Goal: Information Seeking & Learning: Learn about a topic

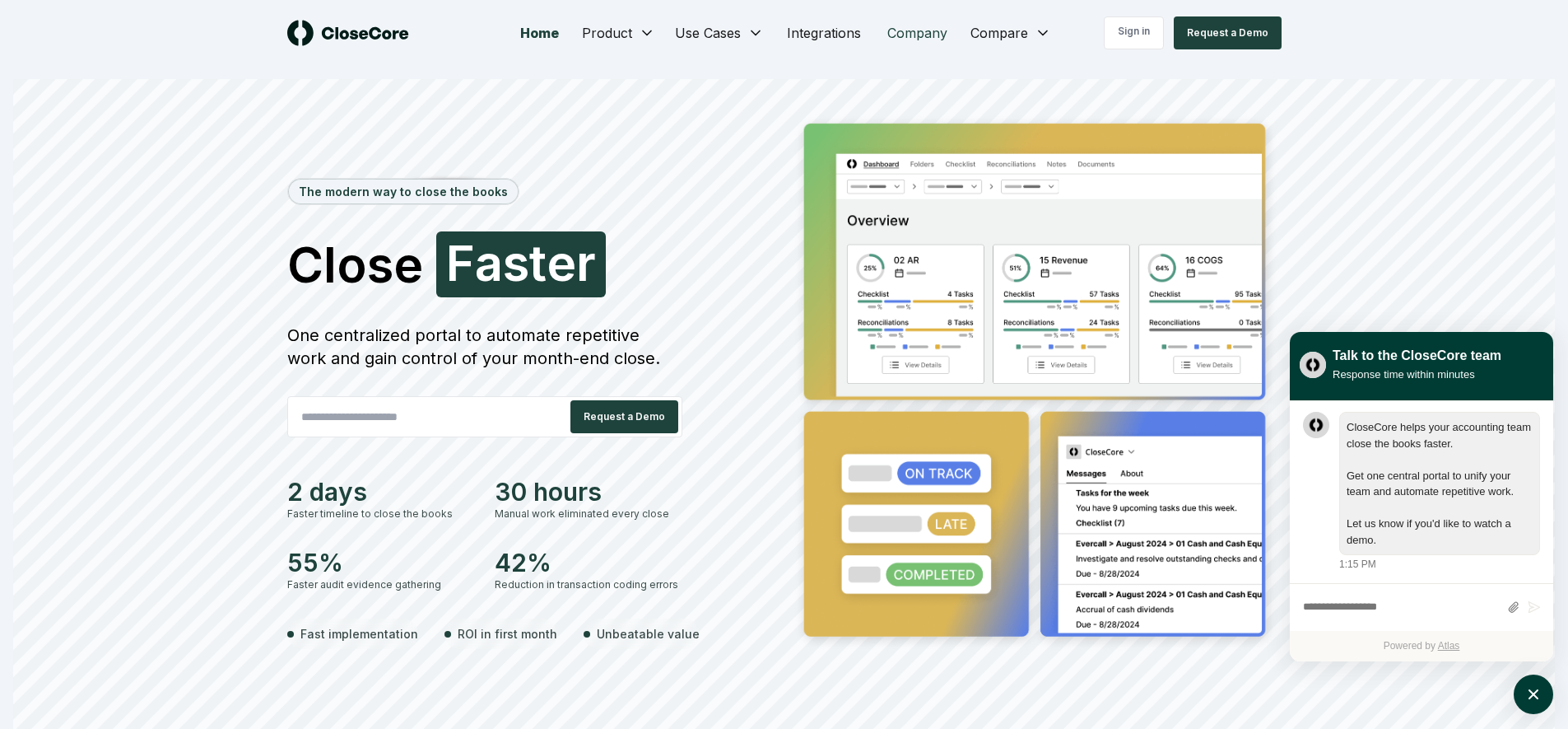
click at [898, 42] on link "Company" at bounding box center [917, 32] width 87 height 33
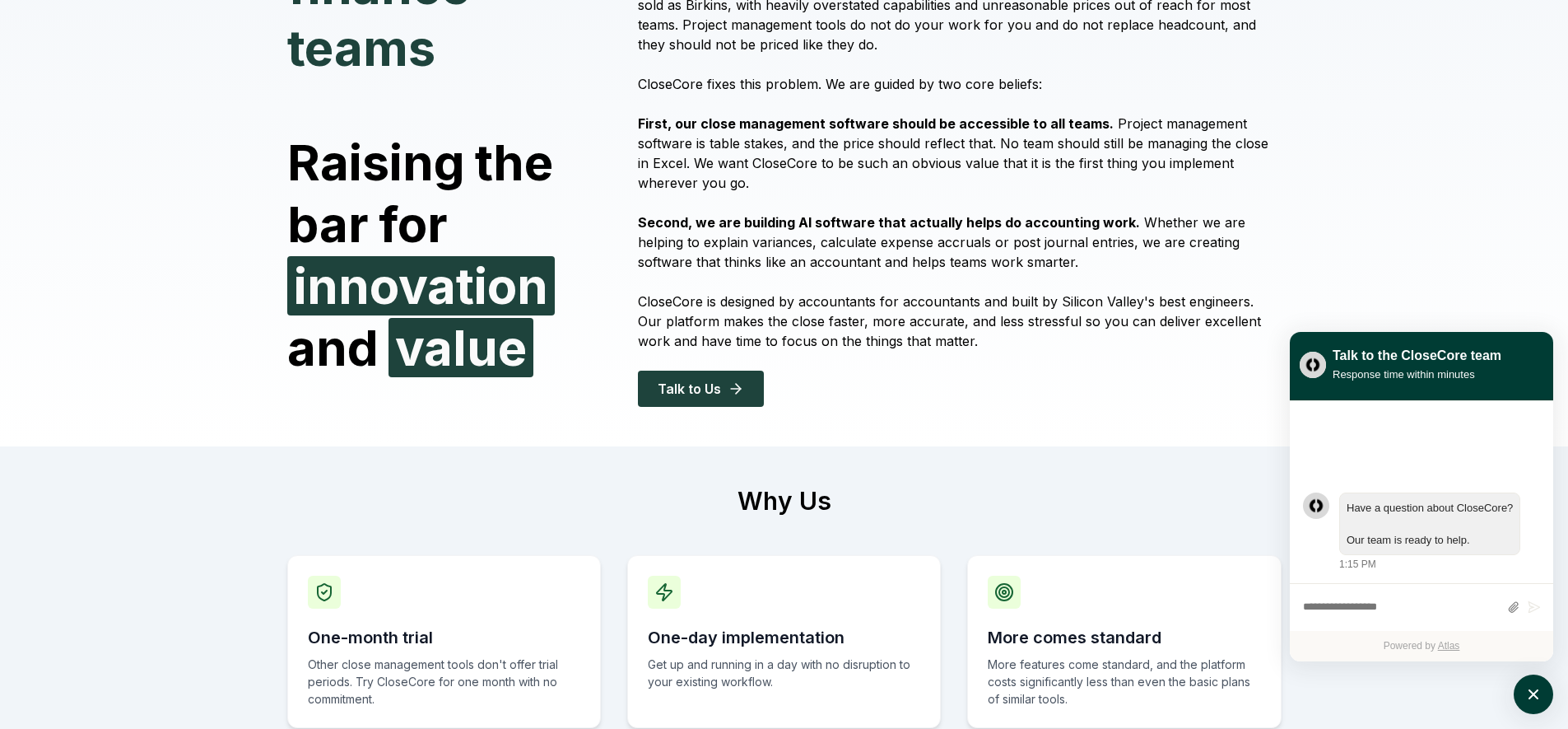
scroll to position [325, 0]
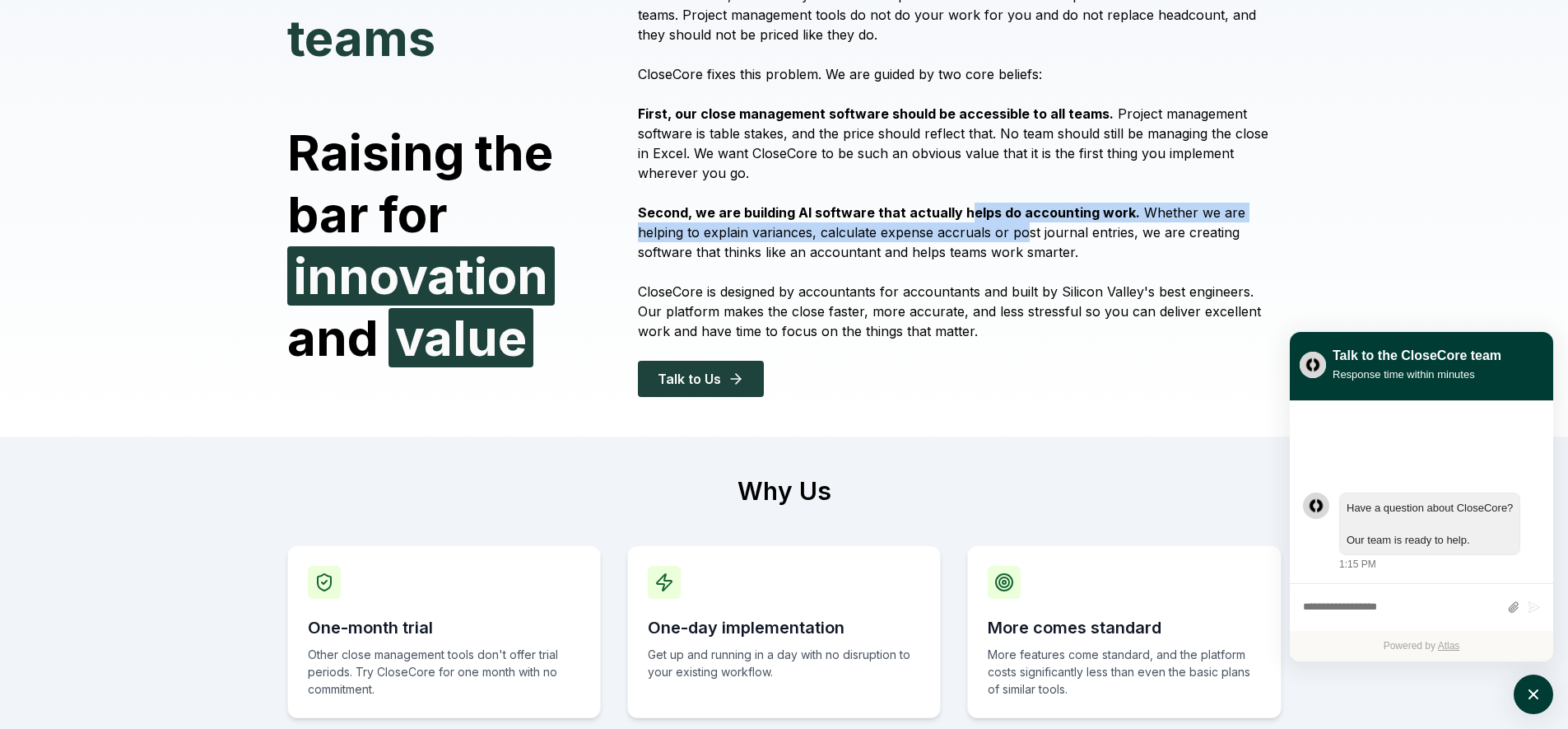
drag, startPoint x: 961, startPoint y: 221, endPoint x: 977, endPoint y: 242, distance: 26.4
click at [976, 242] on p "Second, we are building AI software that actually helps do accounting work. Whe…" at bounding box center [959, 232] width 643 height 59
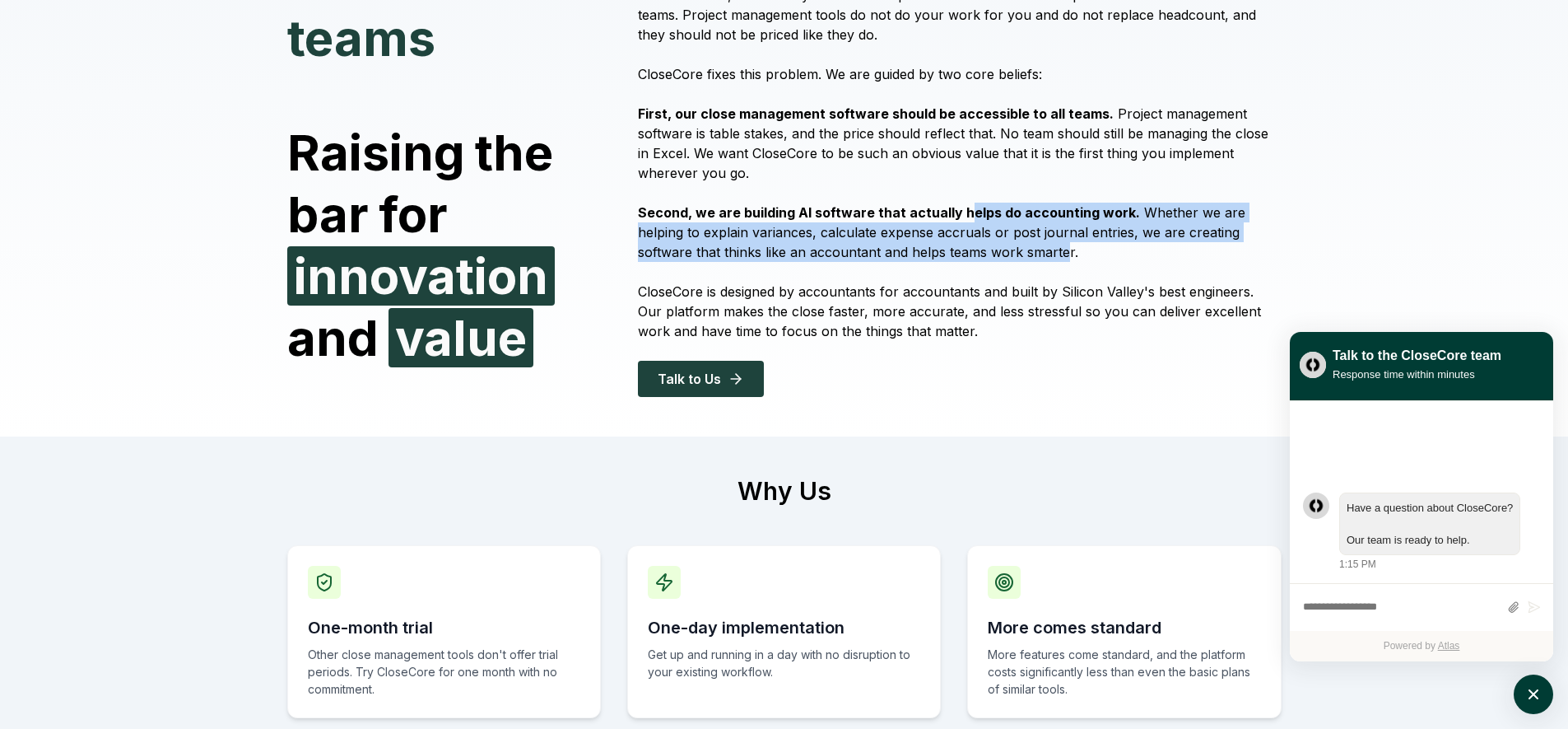
click at [977, 242] on p "Second, we are building AI software that actually helps do accounting work. Whe…" at bounding box center [959, 232] width 643 height 59
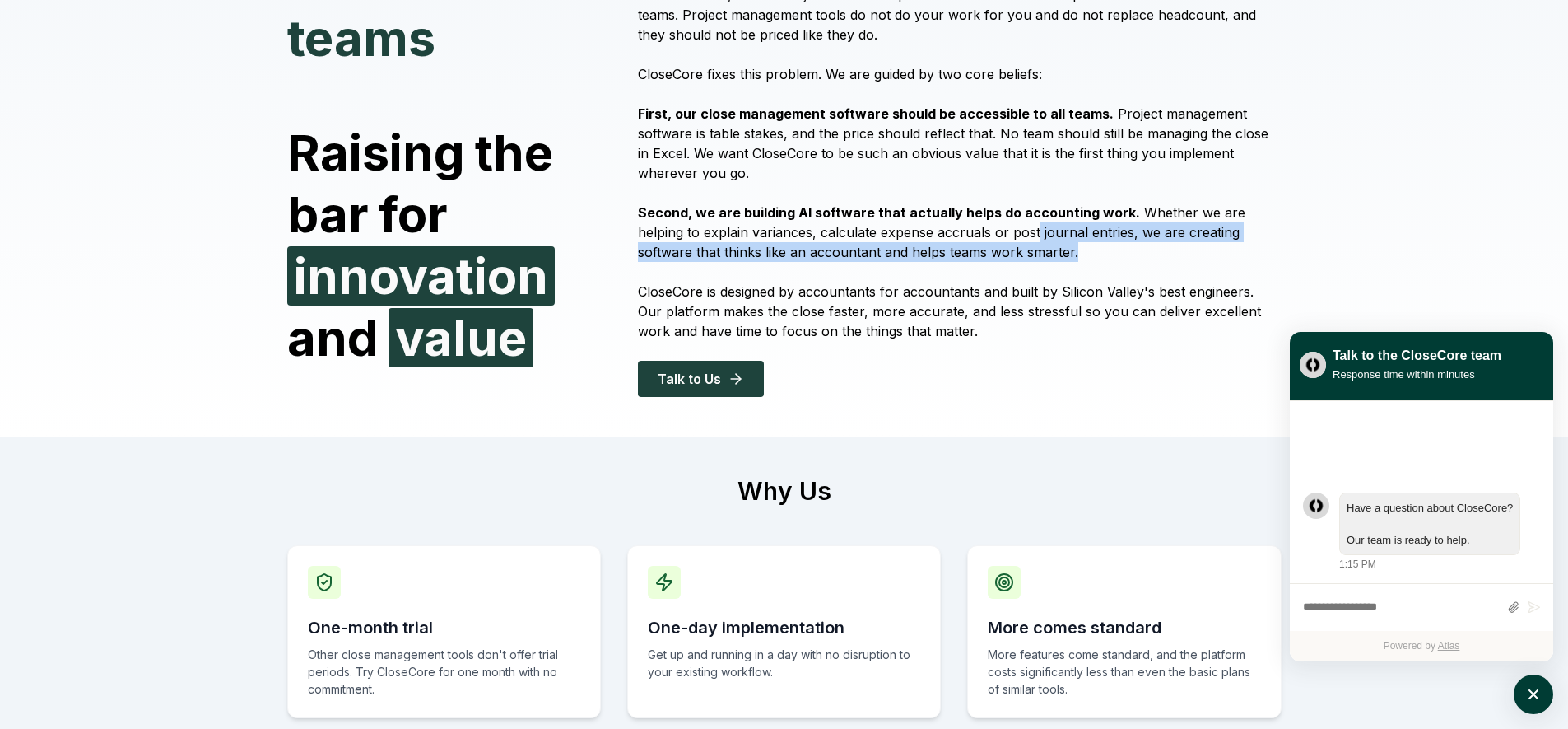
drag, startPoint x: 1018, startPoint y: 247, endPoint x: 988, endPoint y: 227, distance: 36.1
click at [988, 227] on p "Second, we are building AI software that actually helps do accounting work. Whe…" at bounding box center [959, 232] width 643 height 59
drag, startPoint x: 986, startPoint y: 223, endPoint x: 997, endPoint y: 253, distance: 32.0
click at [997, 253] on p "Second, we are building AI software that actually helps do accounting work. Whe…" at bounding box center [959, 232] width 643 height 59
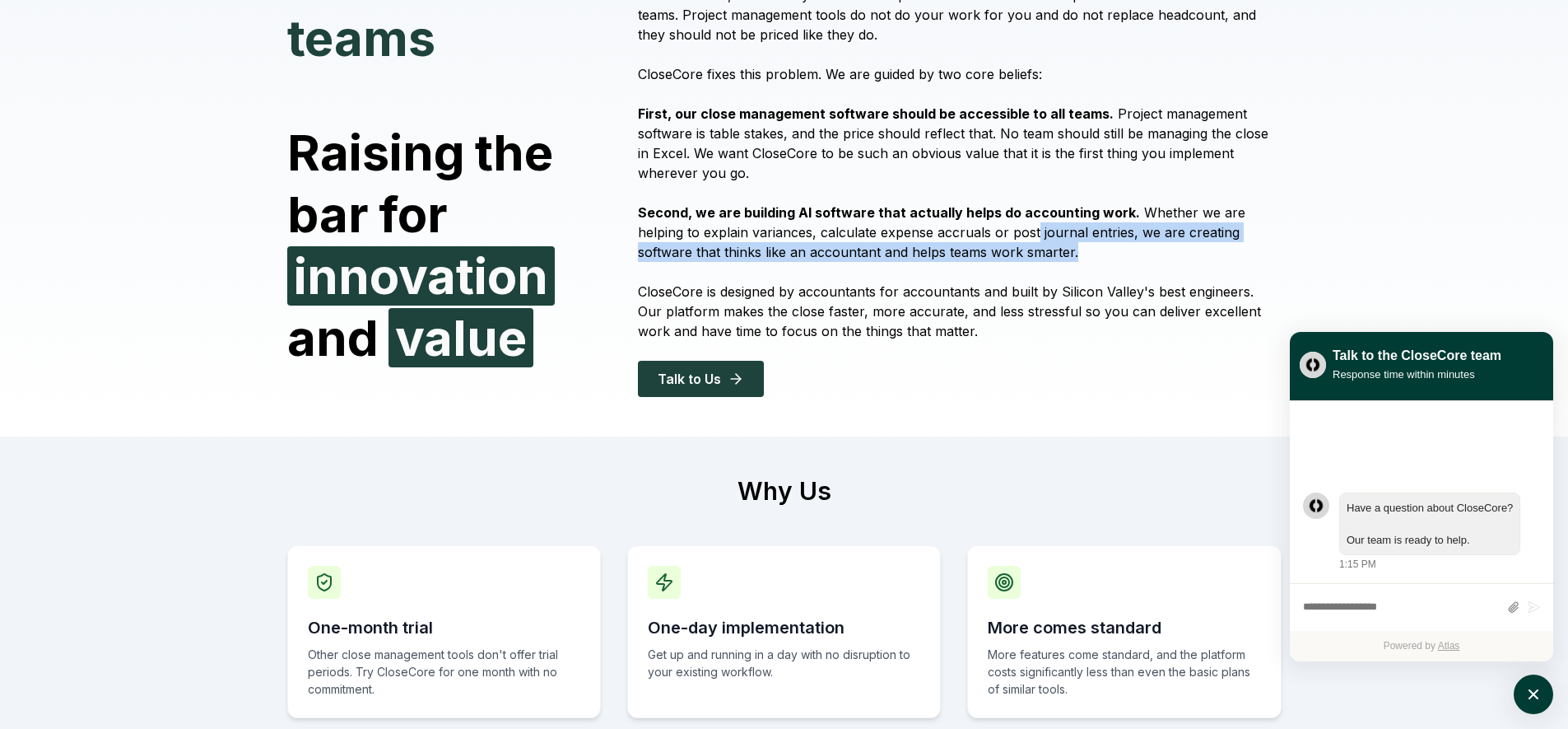
click at [997, 253] on p "Second, we are building AI software that actually helps do accounting work. Whe…" at bounding box center [959, 232] width 643 height 59
drag, startPoint x: 997, startPoint y: 253, endPoint x: 989, endPoint y: 236, distance: 18.8
click at [989, 236] on p "Second, we are building AI software that actually helps do accounting work. Whe…" at bounding box center [959, 232] width 643 height 59
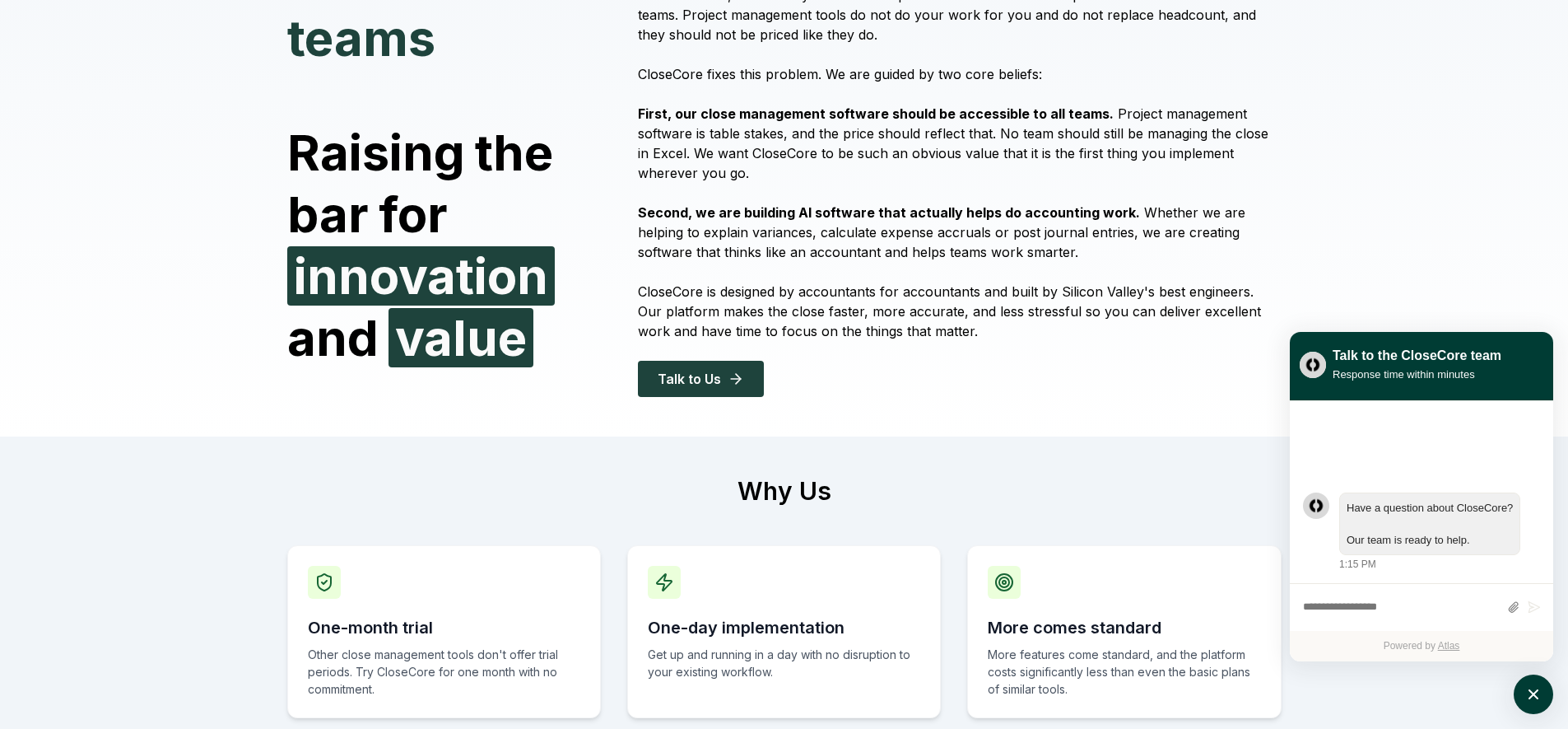
drag, startPoint x: 988, startPoint y: 230, endPoint x: 996, endPoint y: 250, distance: 21.5
click at [996, 250] on p "Second, we are building AI software that actually helps do accounting work. Whe…" at bounding box center [959, 232] width 643 height 59
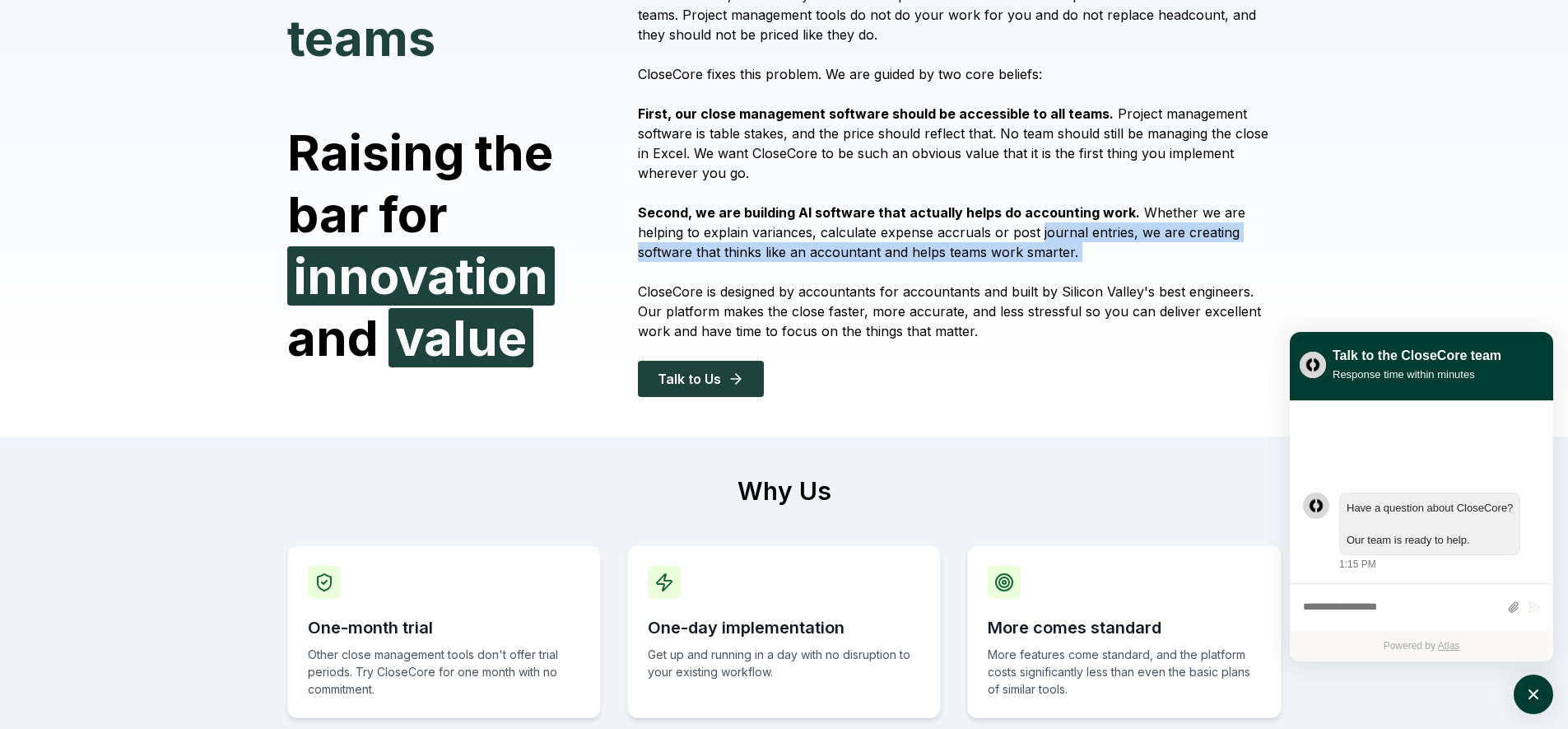
drag, startPoint x: 996, startPoint y: 250, endPoint x: 990, endPoint y: 235, distance: 16.2
click at [990, 235] on p "Second, we are building AI software that actually helps do accounting work. Whe…" at bounding box center [959, 232] width 643 height 59
drag, startPoint x: 989, startPoint y: 233, endPoint x: 990, endPoint y: 250, distance: 17.0
click at [990, 250] on p "Second, we are building AI software that actually helps do accounting work. Whe…" at bounding box center [959, 232] width 643 height 59
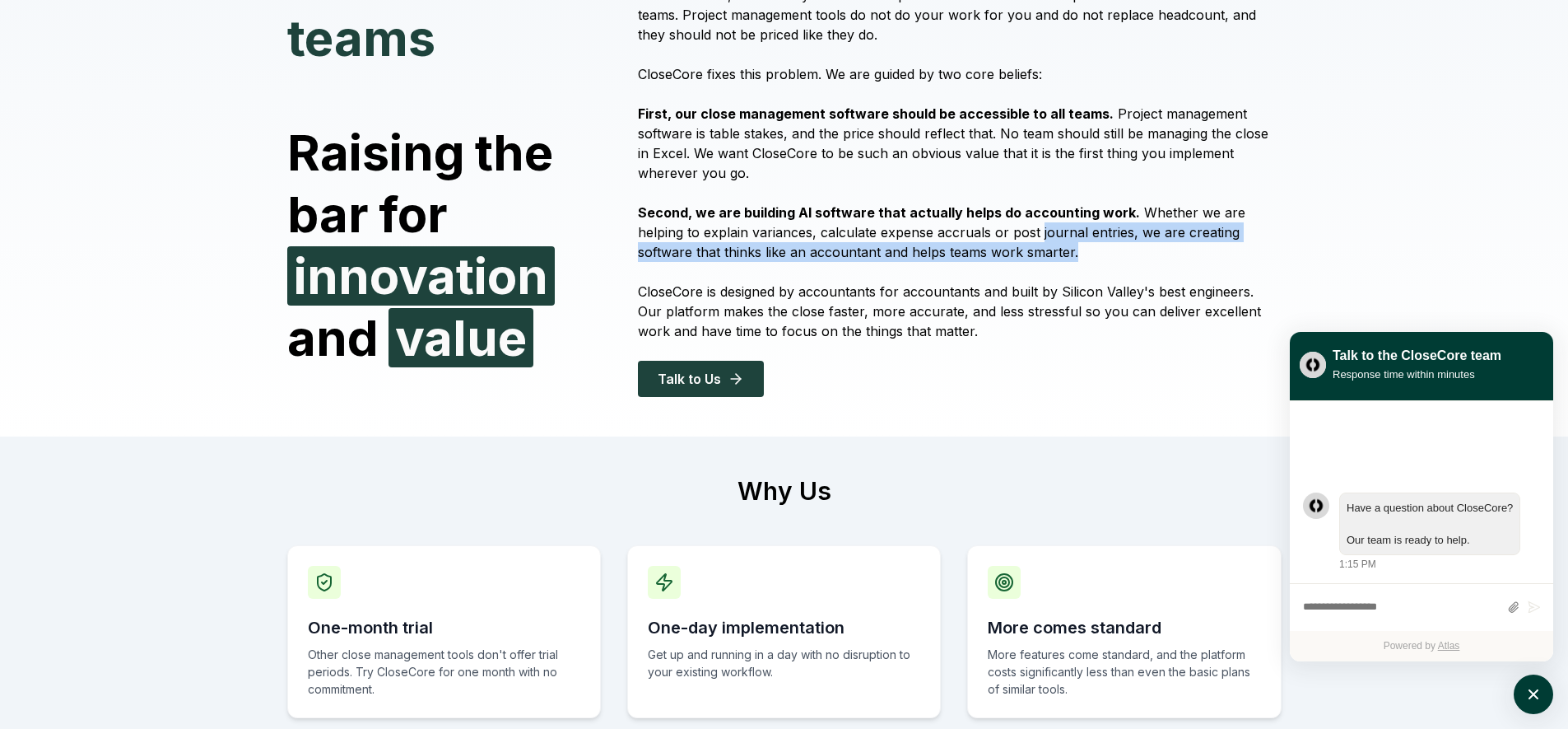
click at [990, 250] on p "Second, we are building AI software that actually helps do accounting work. Whe…" at bounding box center [959, 232] width 643 height 59
drag, startPoint x: 986, startPoint y: 223, endPoint x: 991, endPoint y: 254, distance: 31.4
click at [991, 254] on p "Second, we are building AI software that actually helps do accounting work. Whe…" at bounding box center [959, 232] width 643 height 59
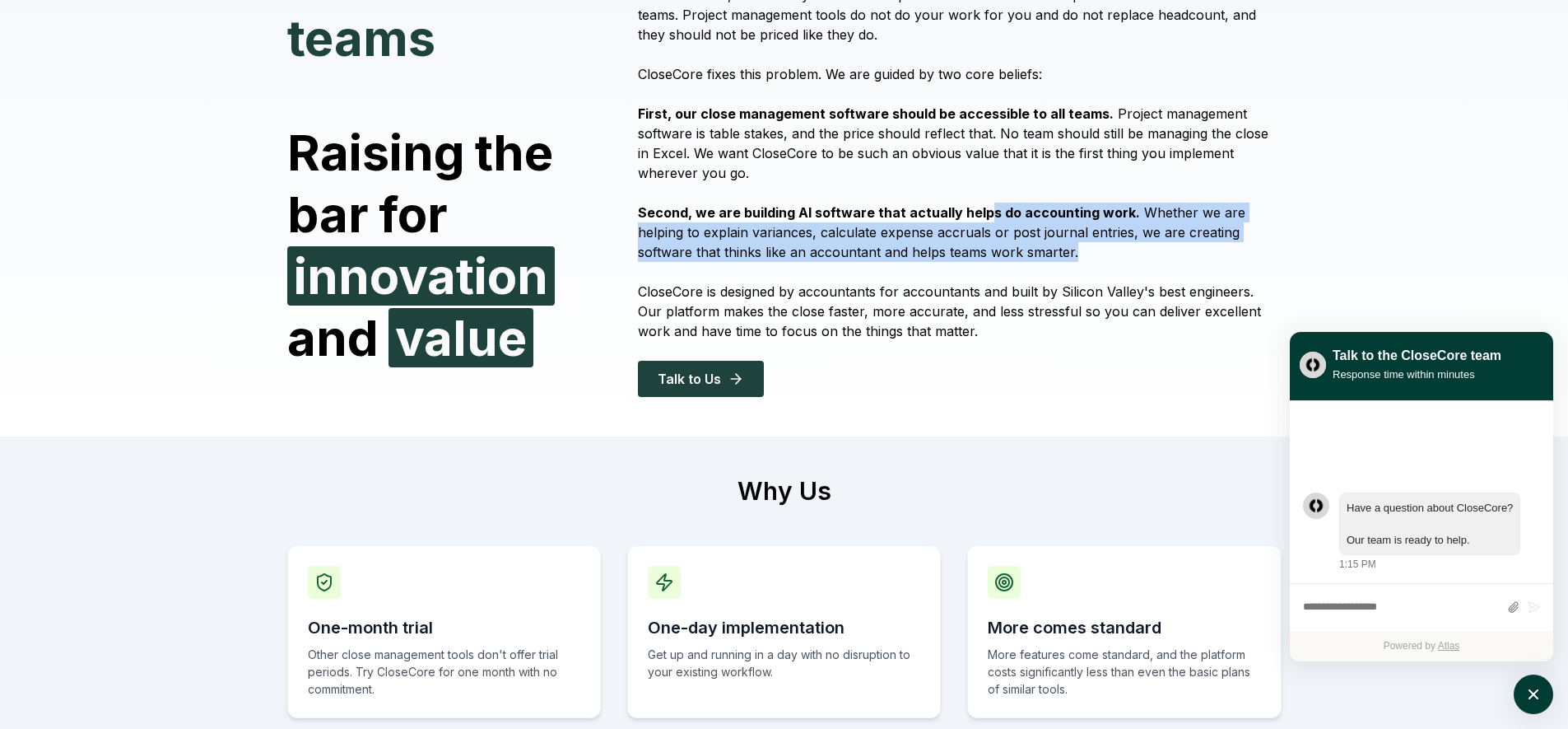
drag, startPoint x: 985, startPoint y: 223, endPoint x: 994, endPoint y: 250, distance: 28.5
click at [994, 250] on p "Second, we are building AI software that actually helps do accounting work. Whe…" at bounding box center [959, 232] width 643 height 59
drag, startPoint x: 987, startPoint y: 211, endPoint x: 1000, endPoint y: 258, distance: 48.8
click at [1000, 258] on p "Second, we are building AI software that actually helps do accounting work. Whe…" at bounding box center [959, 232] width 643 height 59
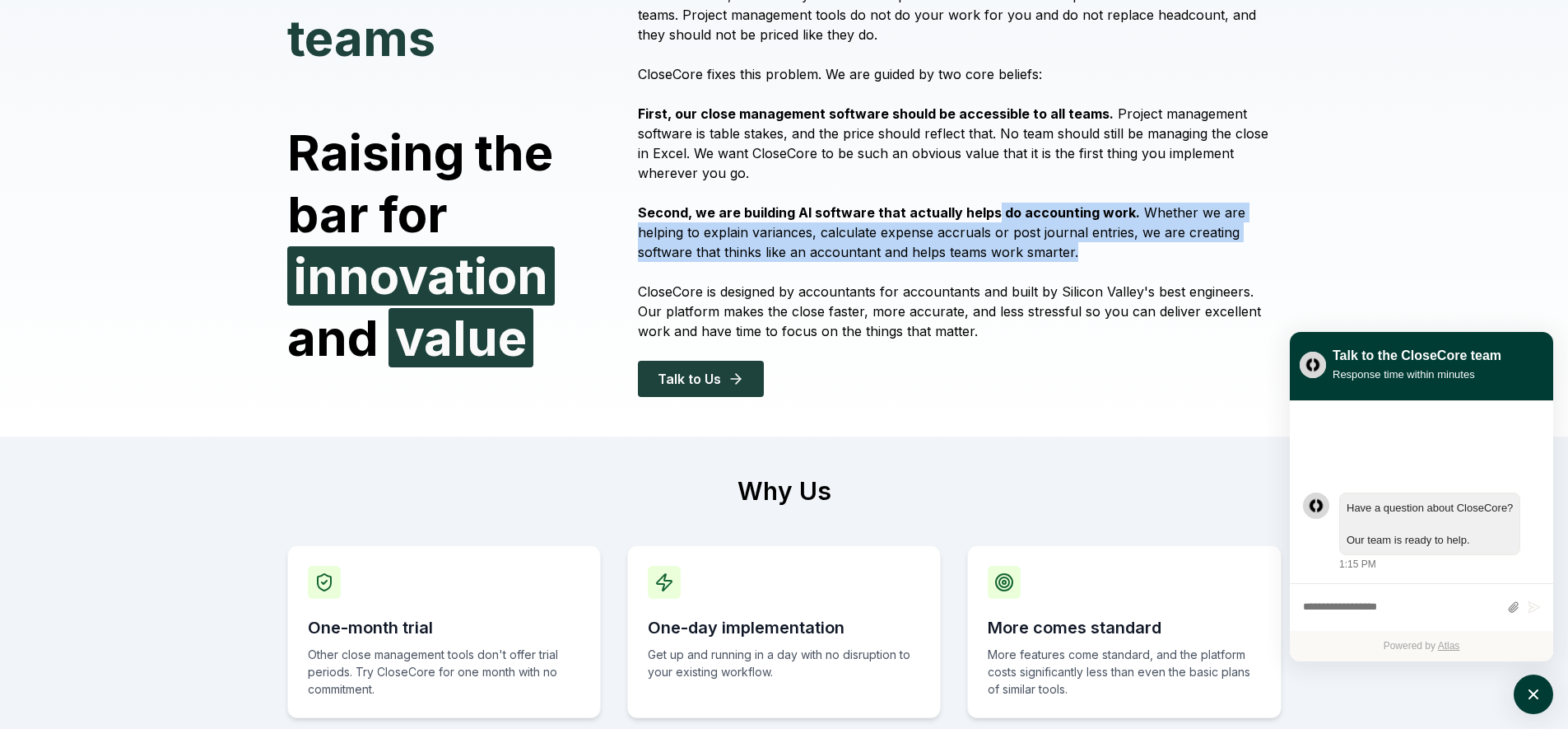
click at [1000, 258] on p "Second, we are building AI software that actually helps do accounting work. Whe…" at bounding box center [959, 232] width 643 height 59
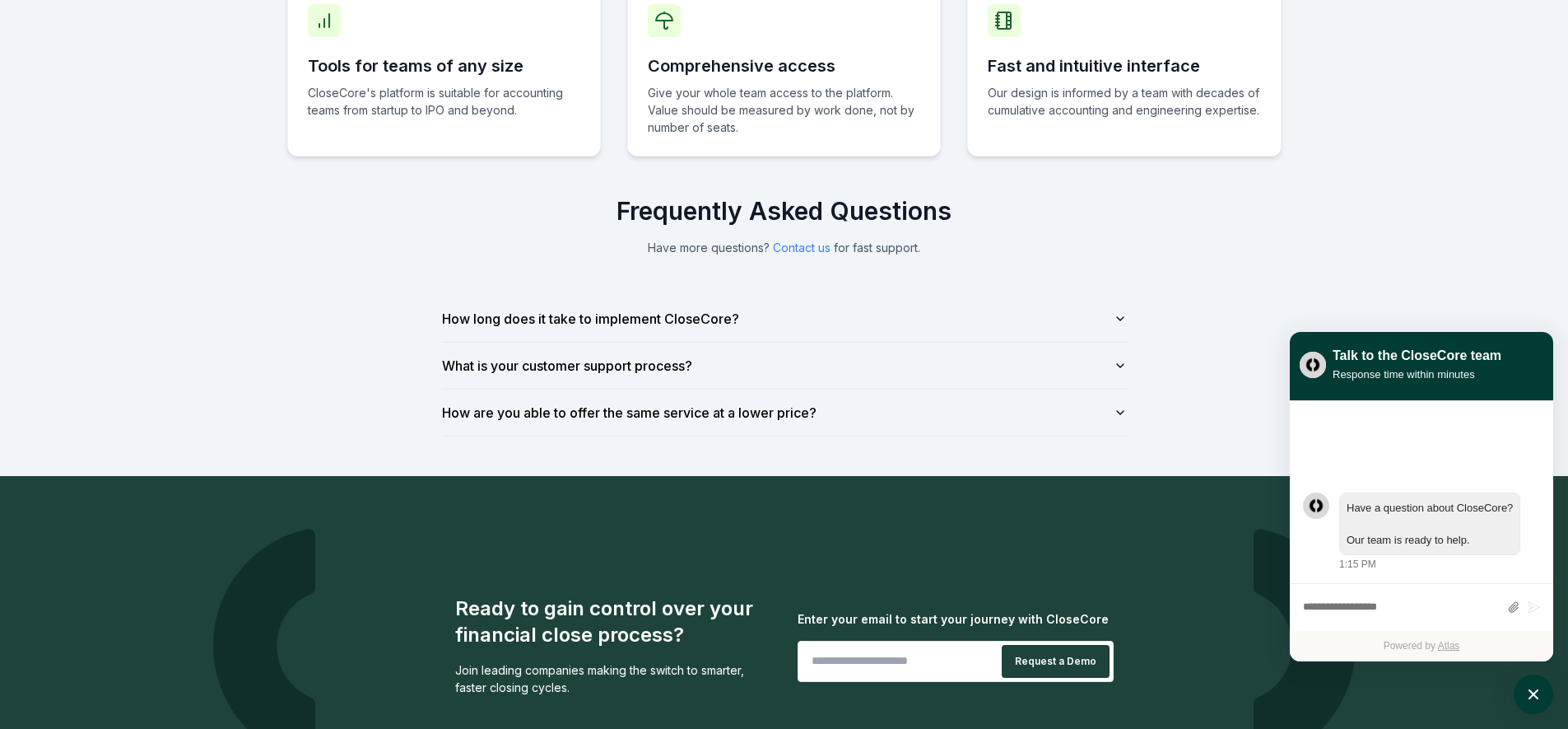
scroll to position [1087, 0]
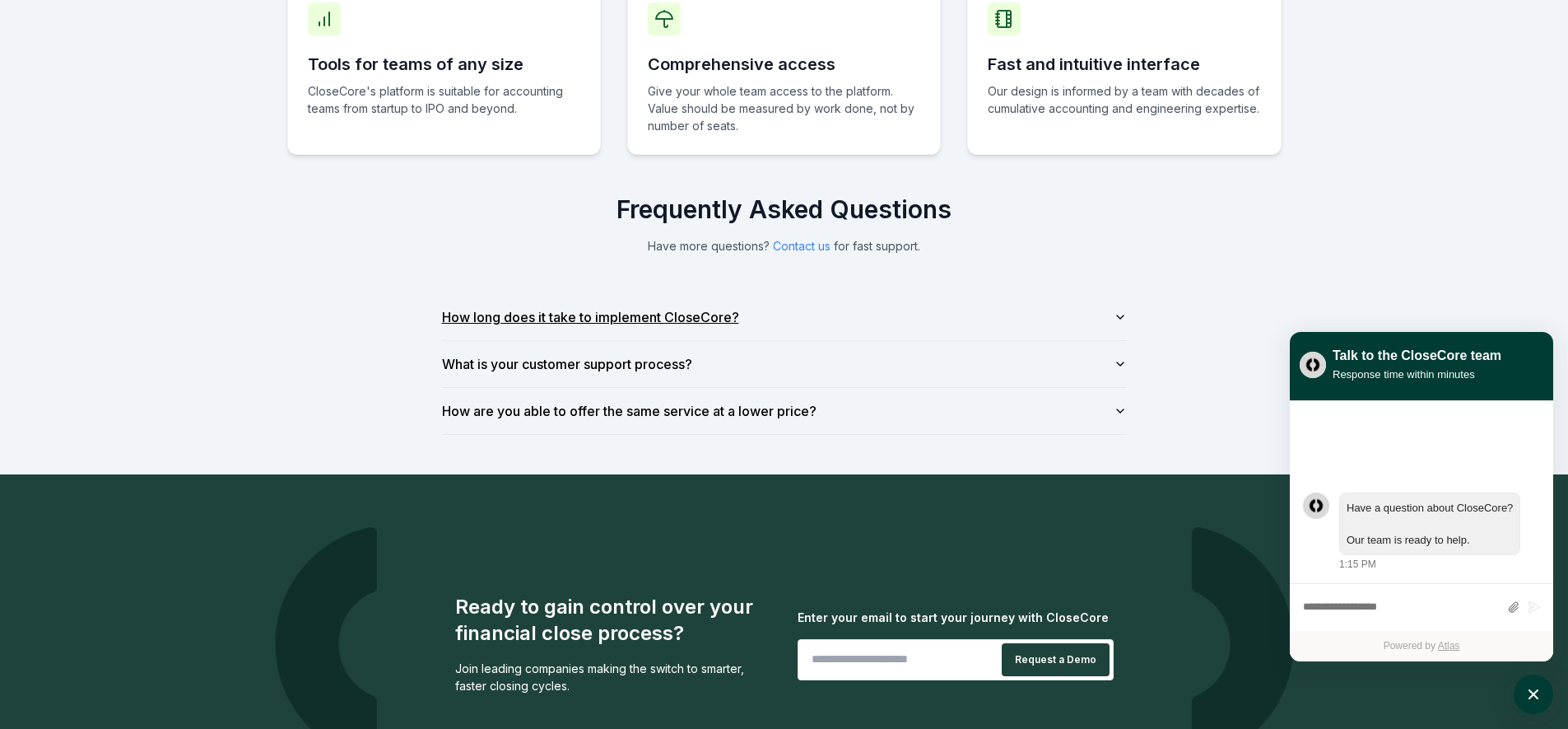
click at [920, 339] on button "How long does it take to implement CloseCore?" at bounding box center [784, 317] width 685 height 46
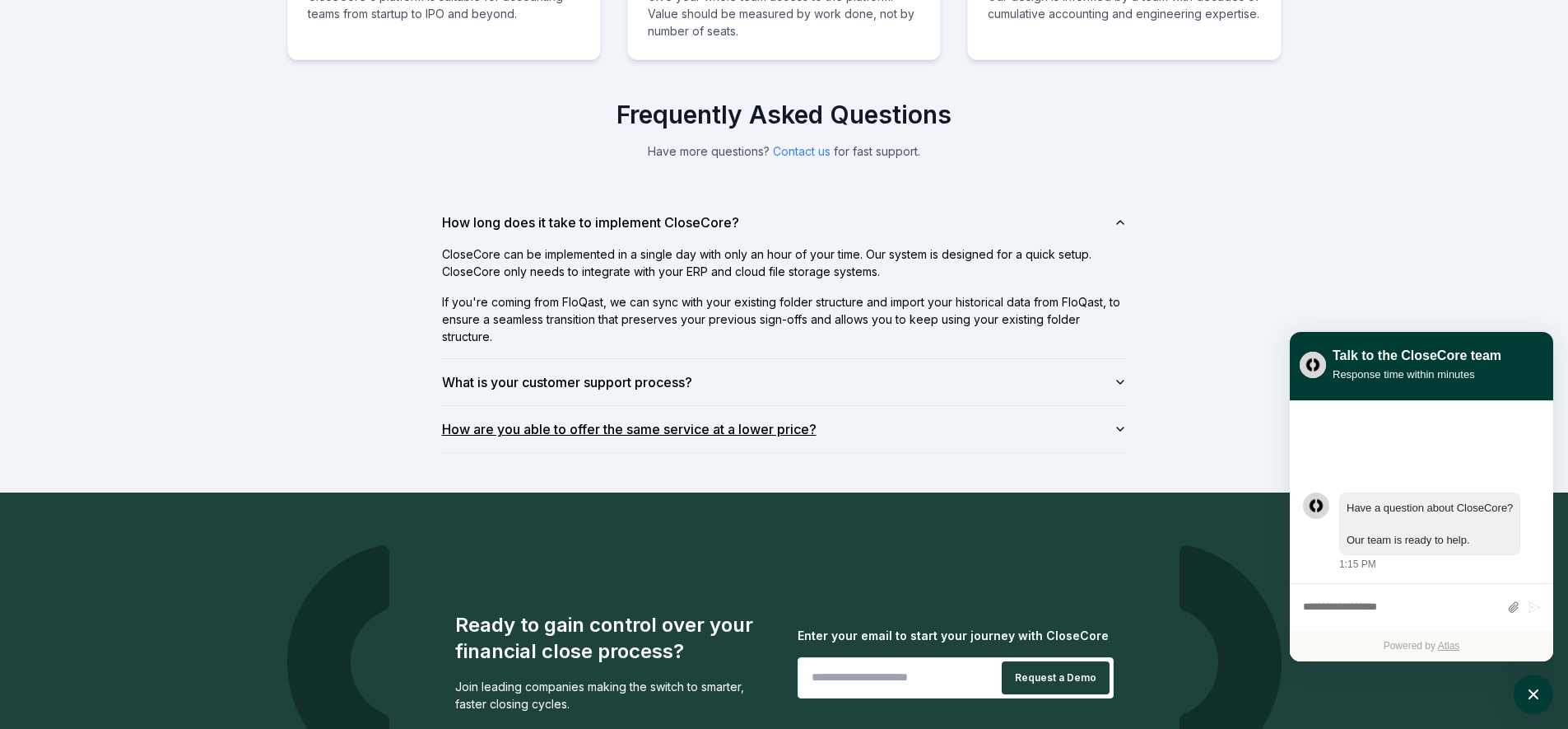
scroll to position [1195, 0]
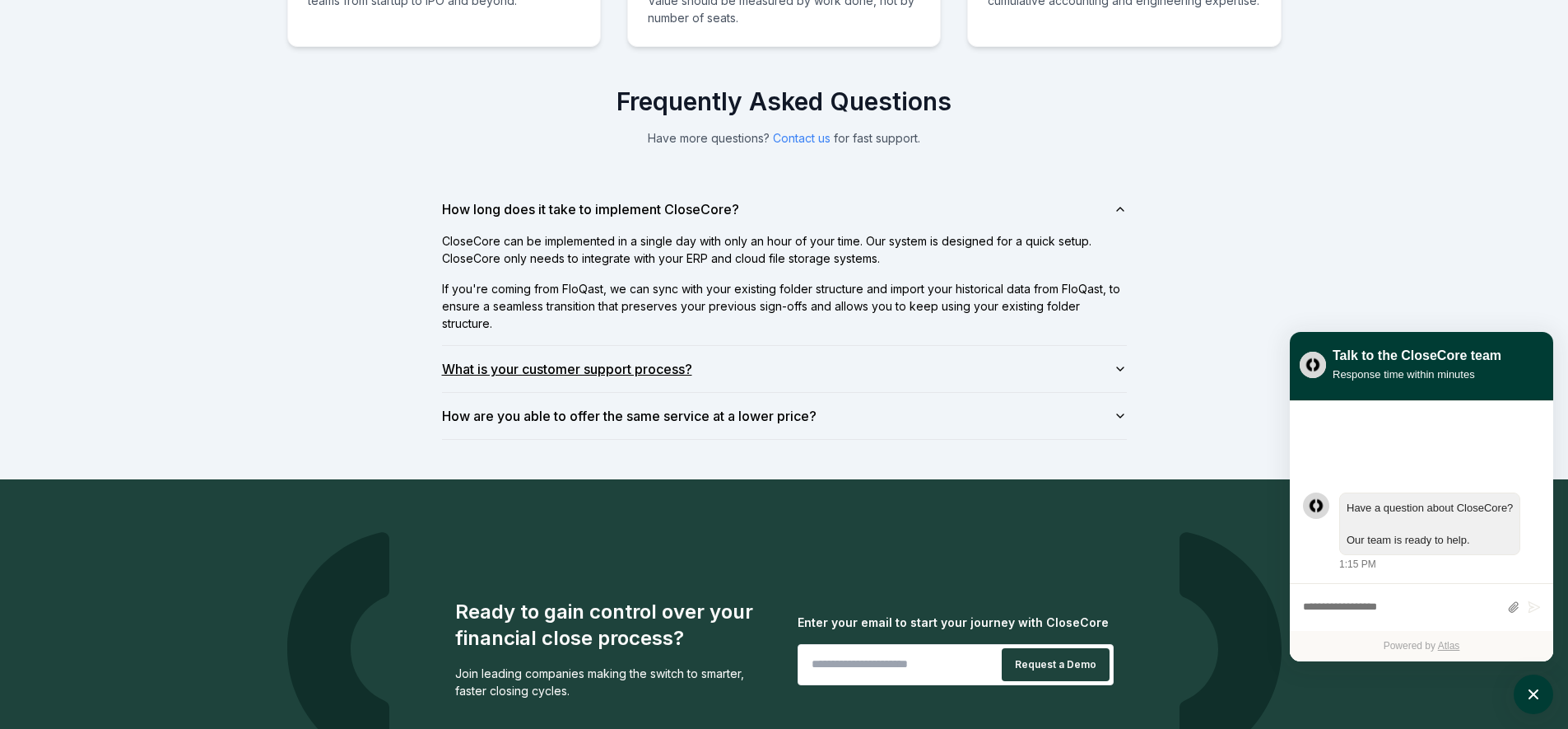
click at [826, 376] on button "What is your customer support process?" at bounding box center [784, 369] width 685 height 46
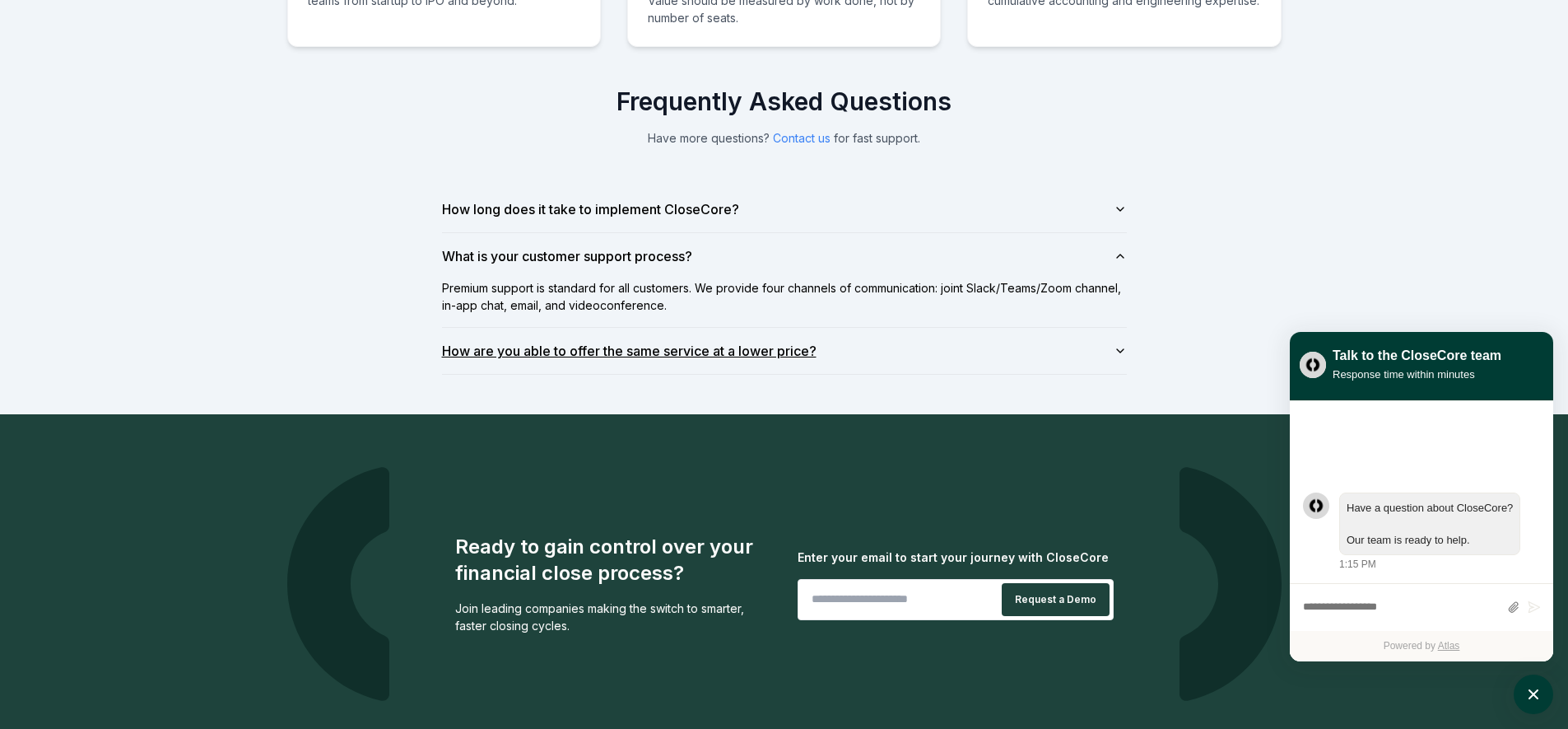
click at [876, 361] on button "How are you able to offer the same service at a lower price?" at bounding box center [784, 351] width 685 height 46
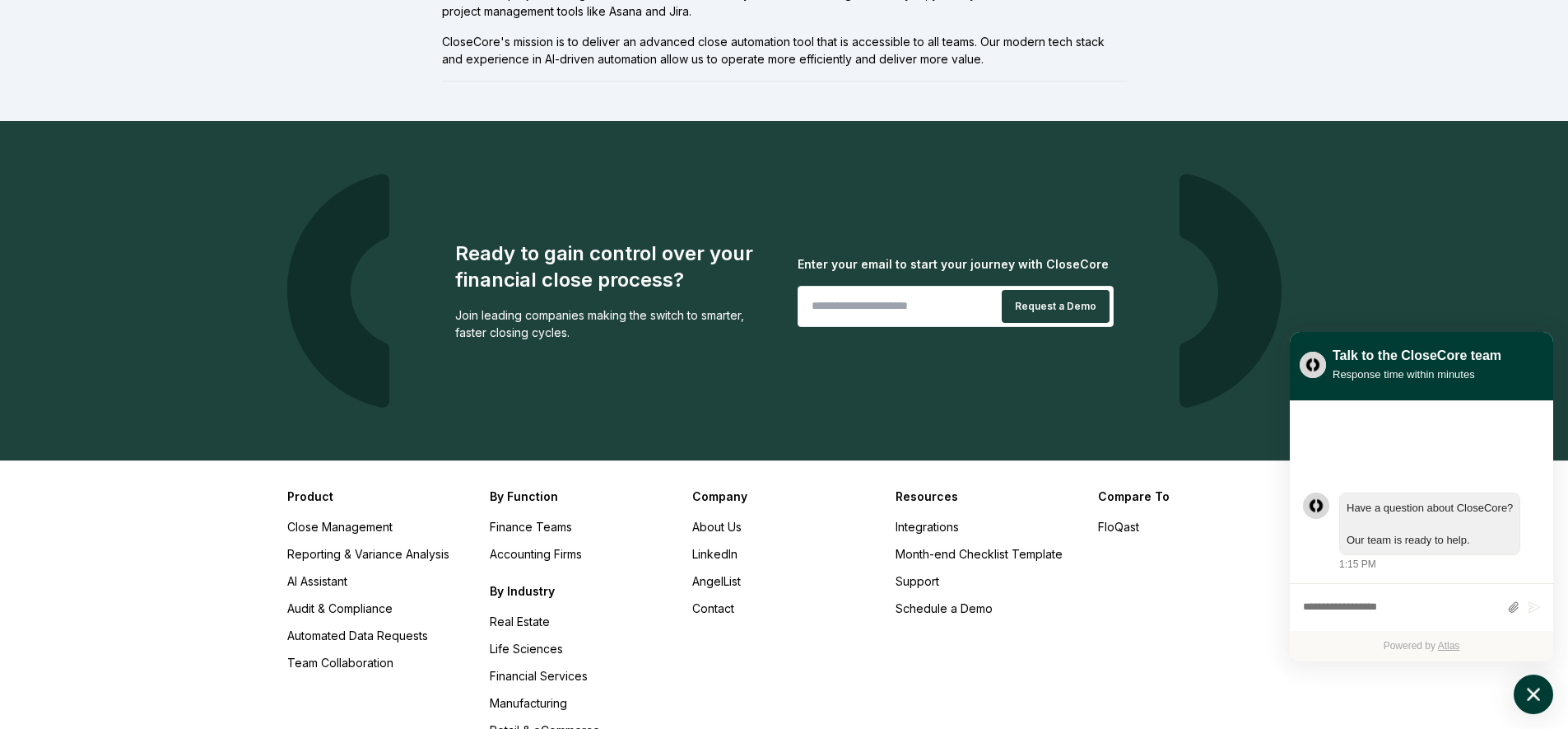
click at [1537, 685] on icon "atlas-launcher" at bounding box center [1534, 694] width 24 height 24
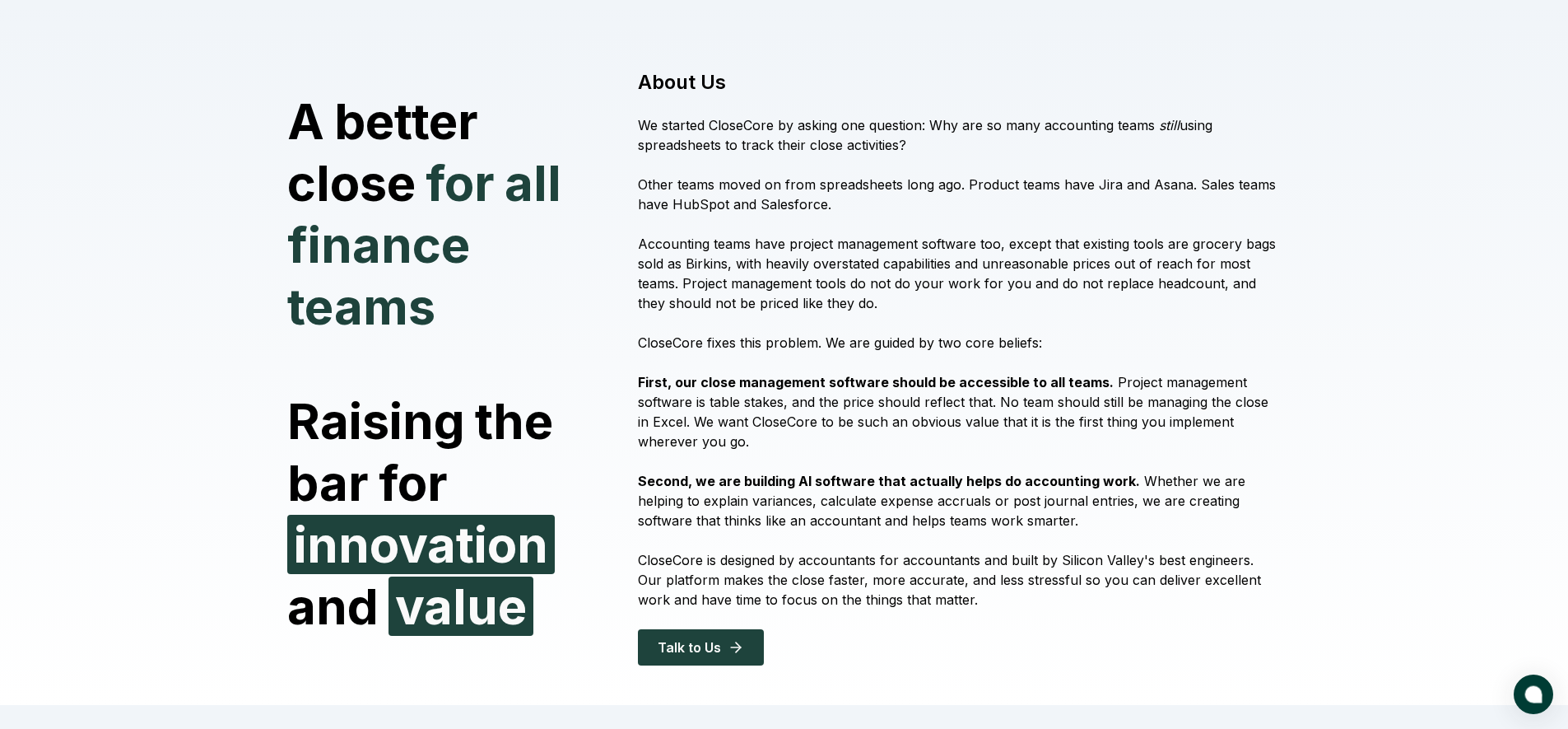
scroll to position [0, 0]
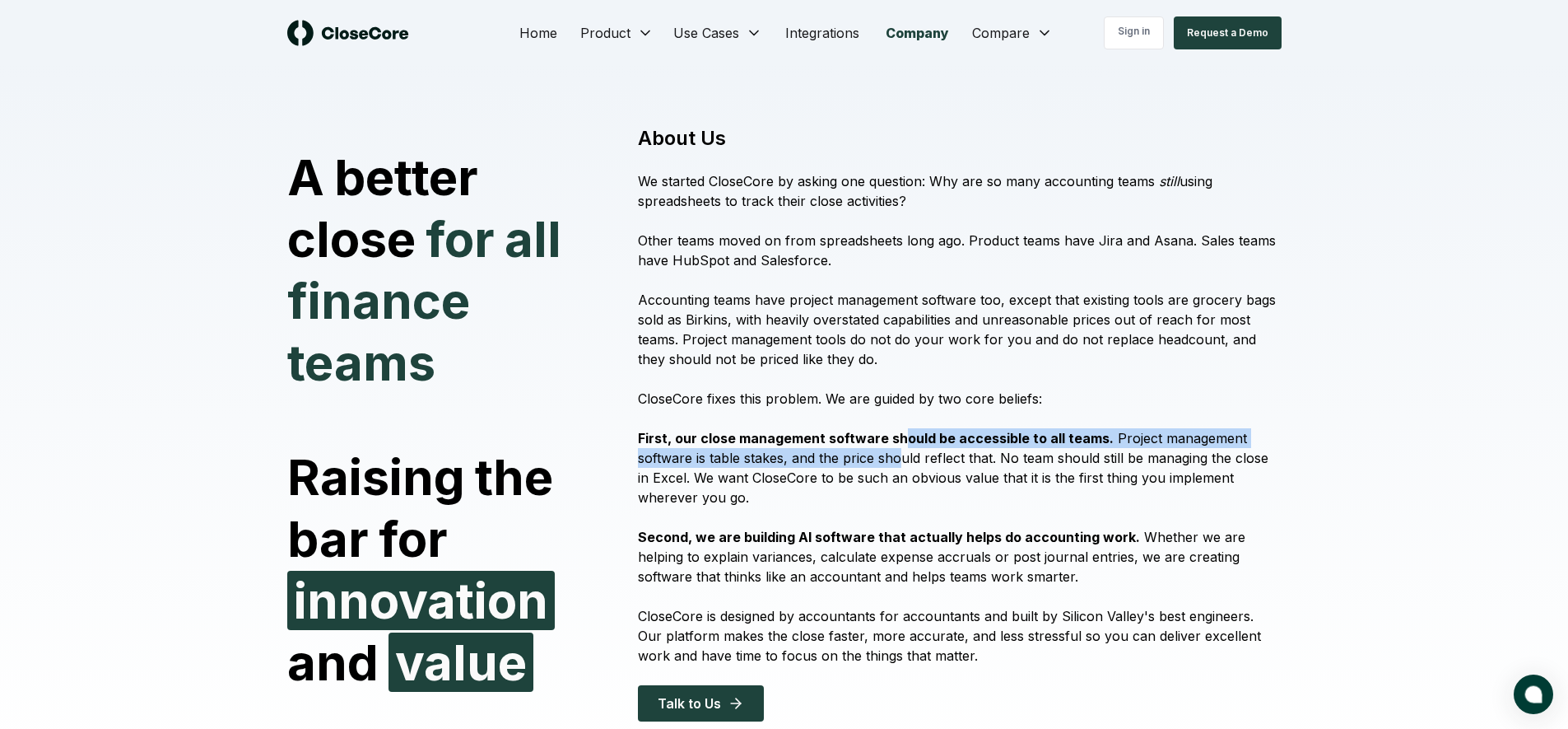
drag, startPoint x: 902, startPoint y: 440, endPoint x: 903, endPoint y: 463, distance: 23.0
click at [903, 463] on p "First, our close management software should be accessible to all teams. Project…" at bounding box center [959, 467] width 643 height 79
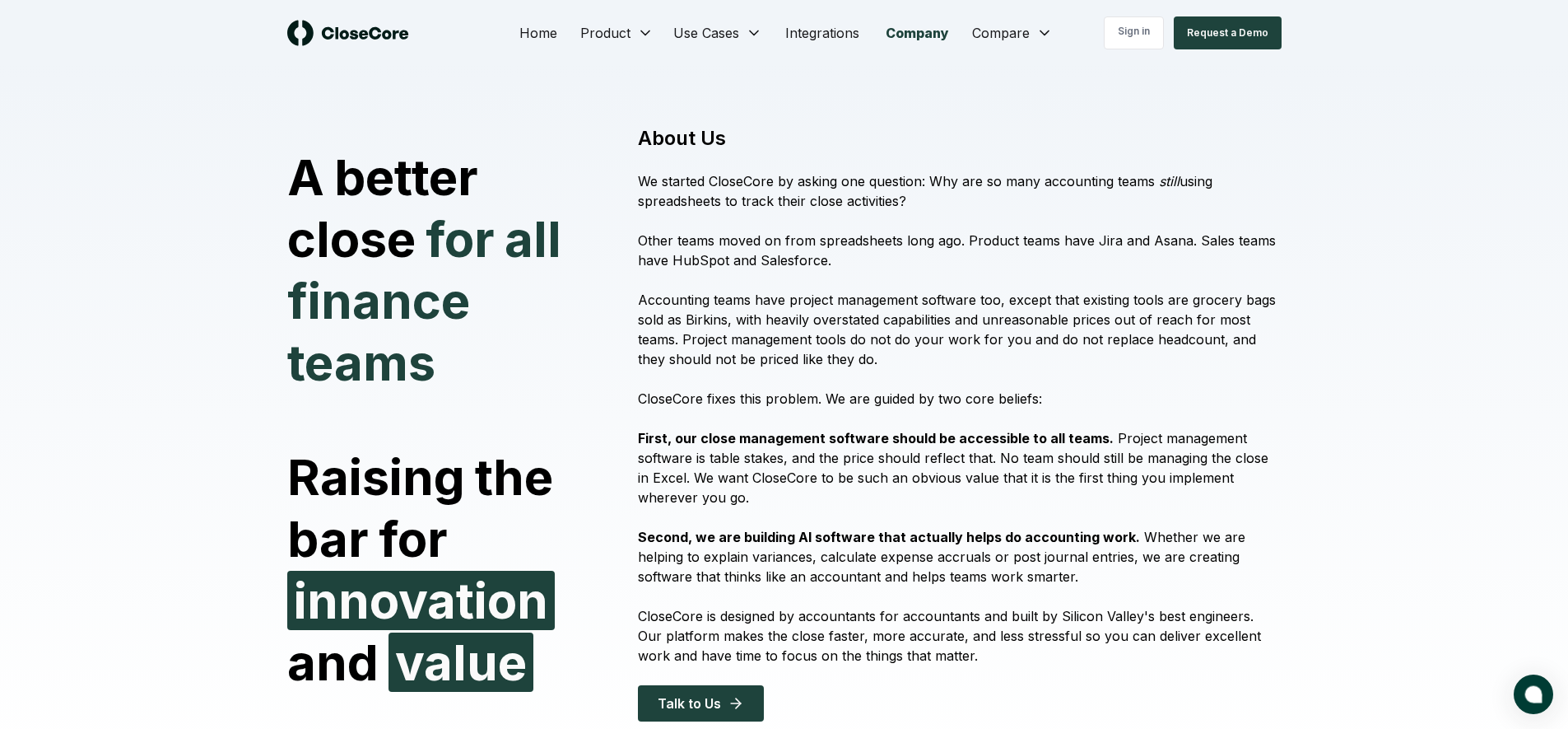
click at [903, 463] on p "First, our close management software should be accessible to all teams. Project…" at bounding box center [959, 467] width 643 height 79
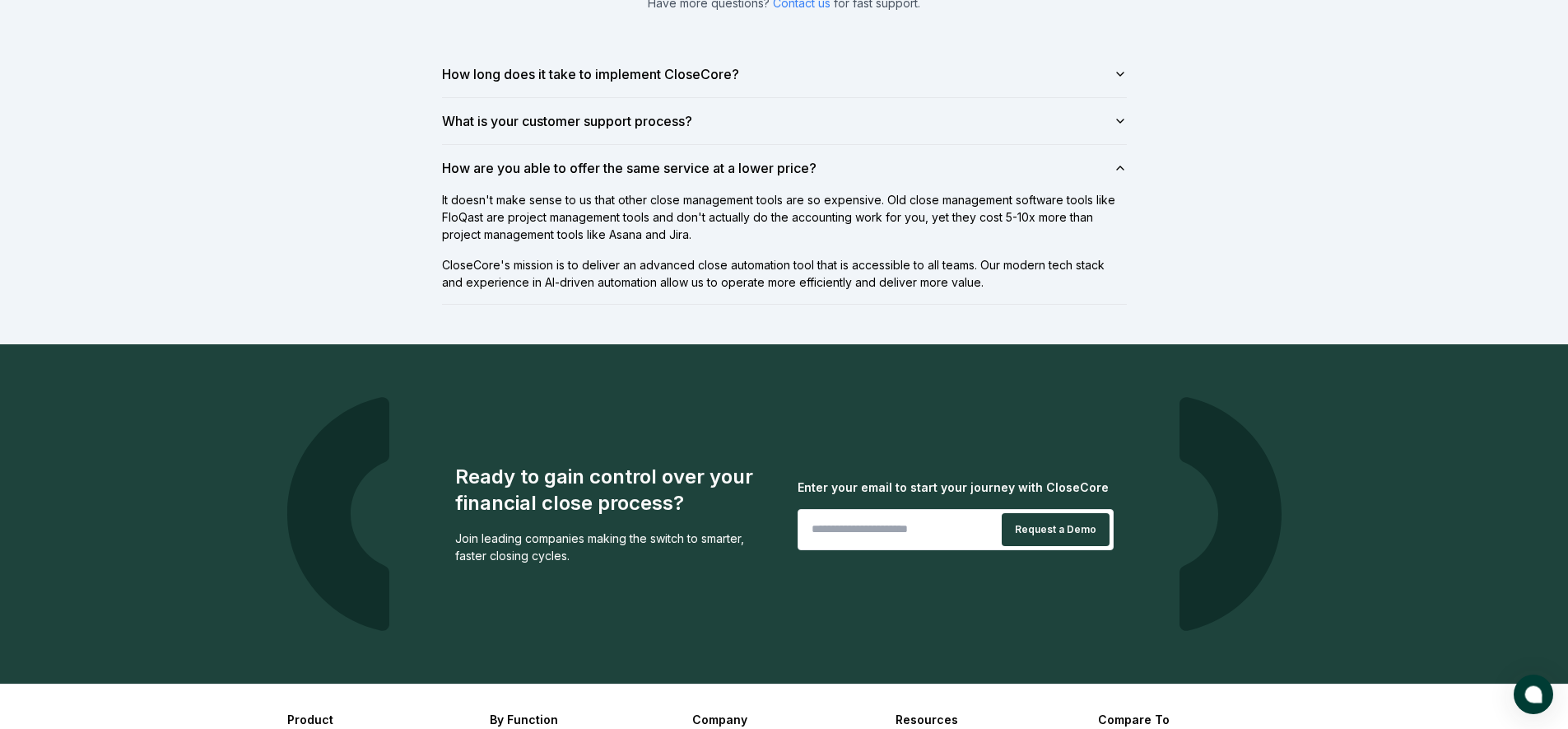
scroll to position [1321, 0]
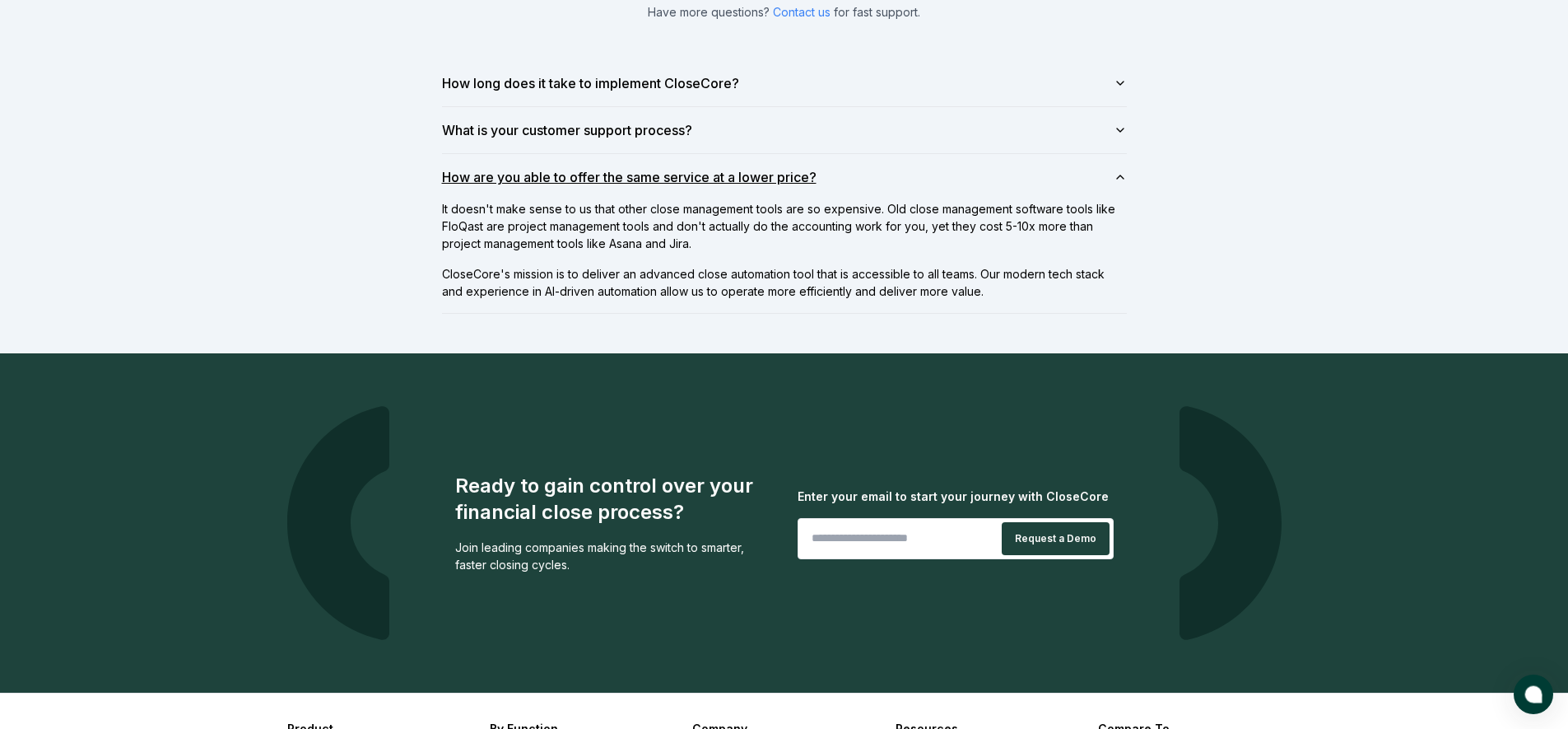
click at [1122, 172] on icon "button" at bounding box center [1120, 178] width 14 height 14
